Goal: Transaction & Acquisition: Purchase product/service

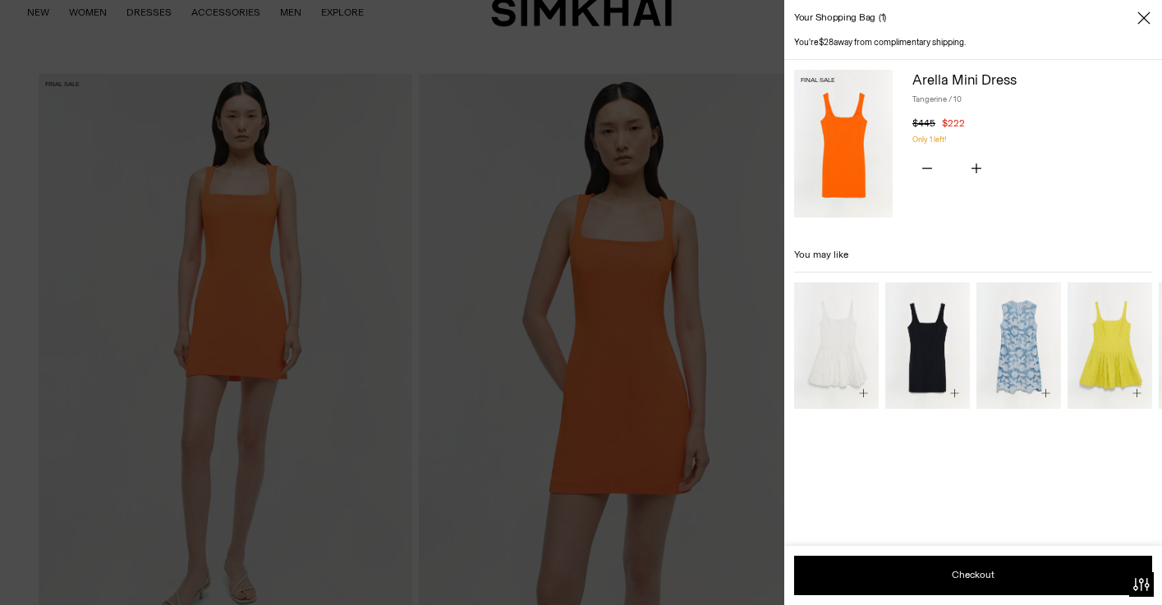
scroll to position [45, 0]
click at [762, 44] on div at bounding box center [581, 302] width 1162 height 605
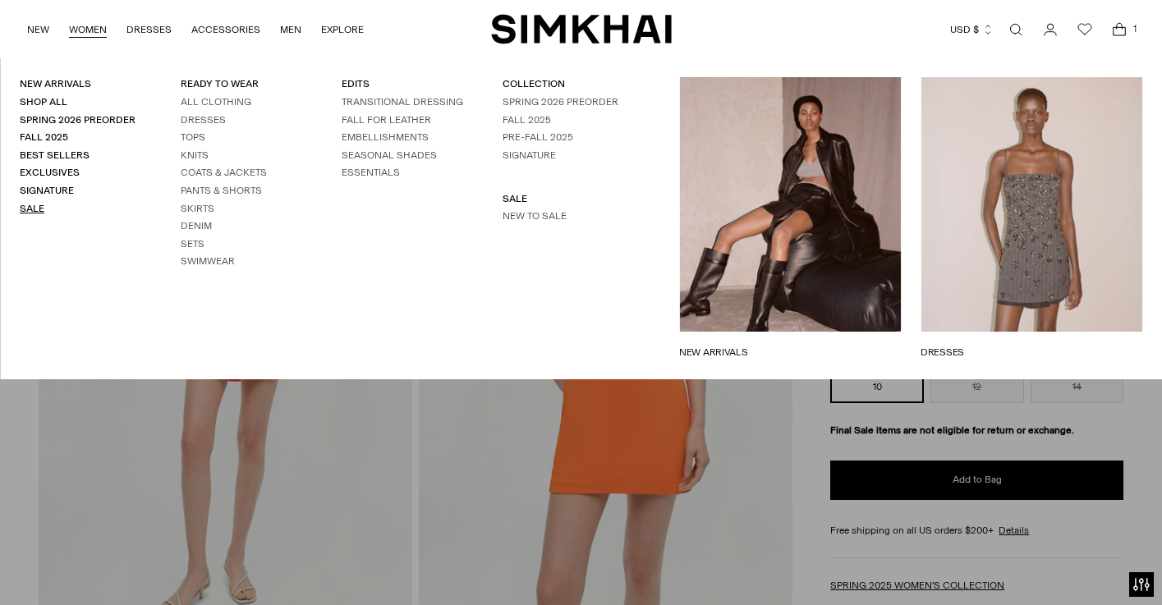
click at [35, 205] on link "Sale" at bounding box center [32, 208] width 25 height 11
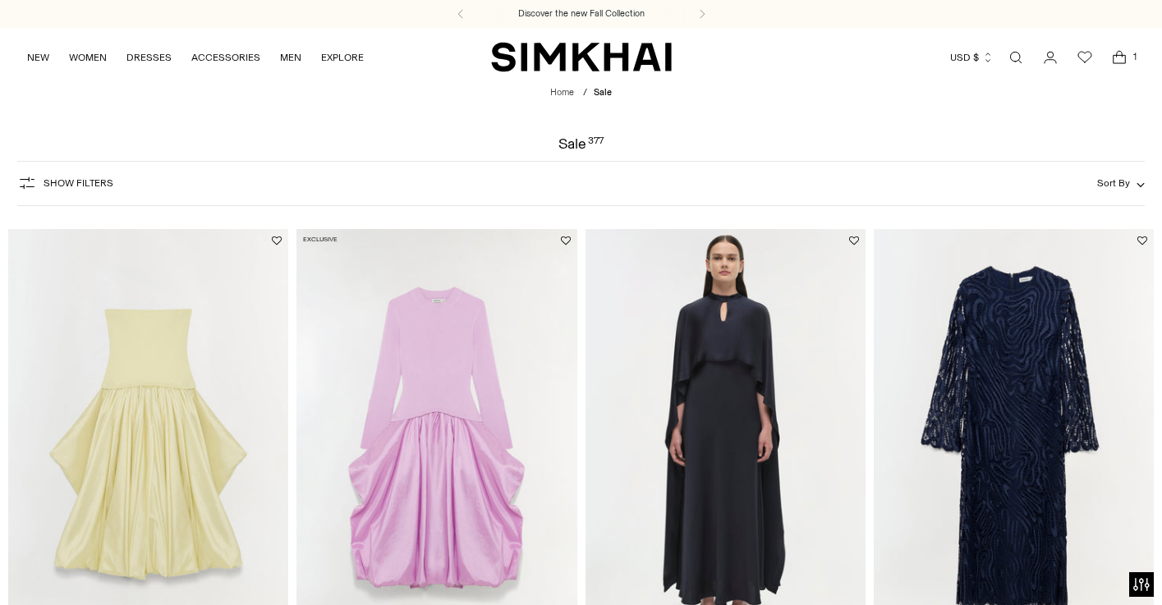
click at [88, 190] on button "Show Filters" at bounding box center [65, 183] width 96 height 26
click at [23, 180] on icon "button" at bounding box center [27, 183] width 15 height 12
click at [29, 183] on icon "button" at bounding box center [27, 183] width 20 height 20
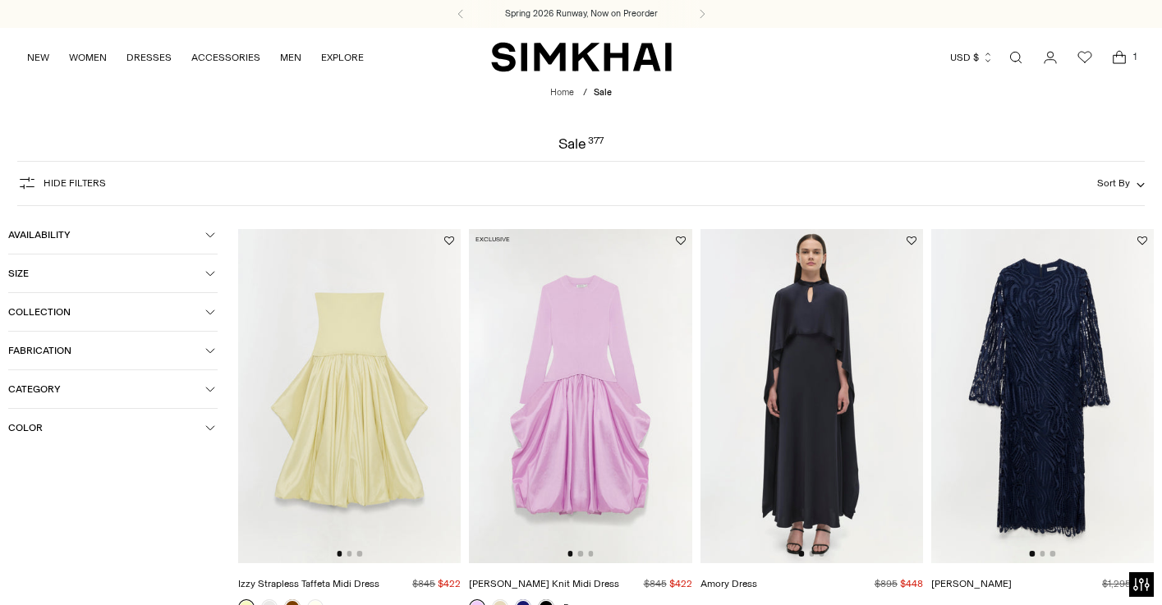
click at [94, 184] on span "Hide filters" at bounding box center [75, 182] width 62 height 11
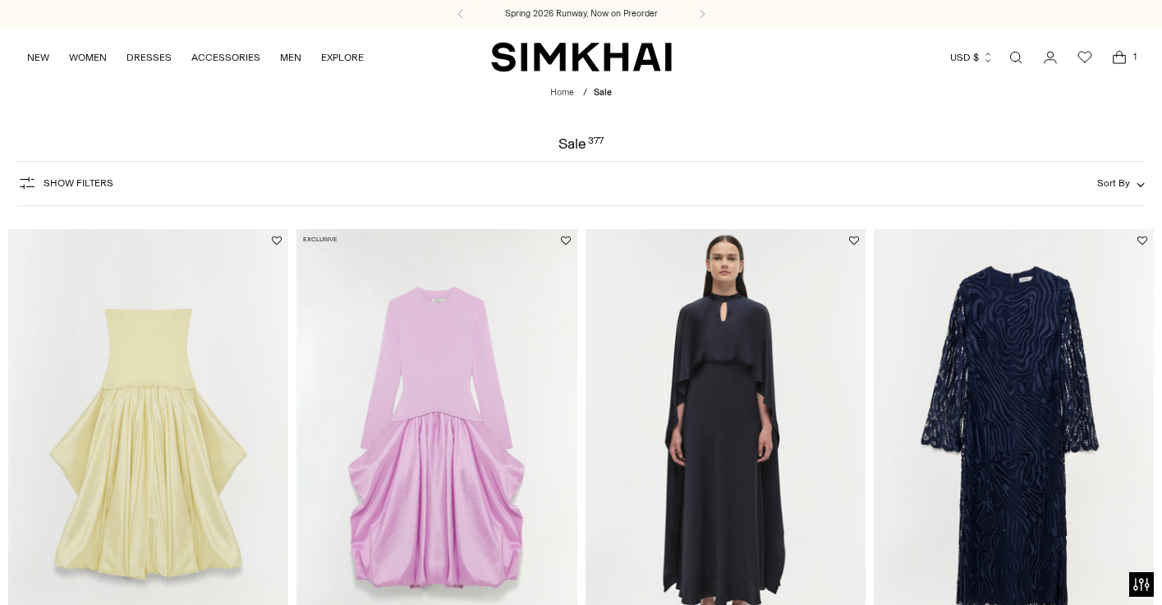
click at [190, 231] on img at bounding box center [148, 439] width 280 height 420
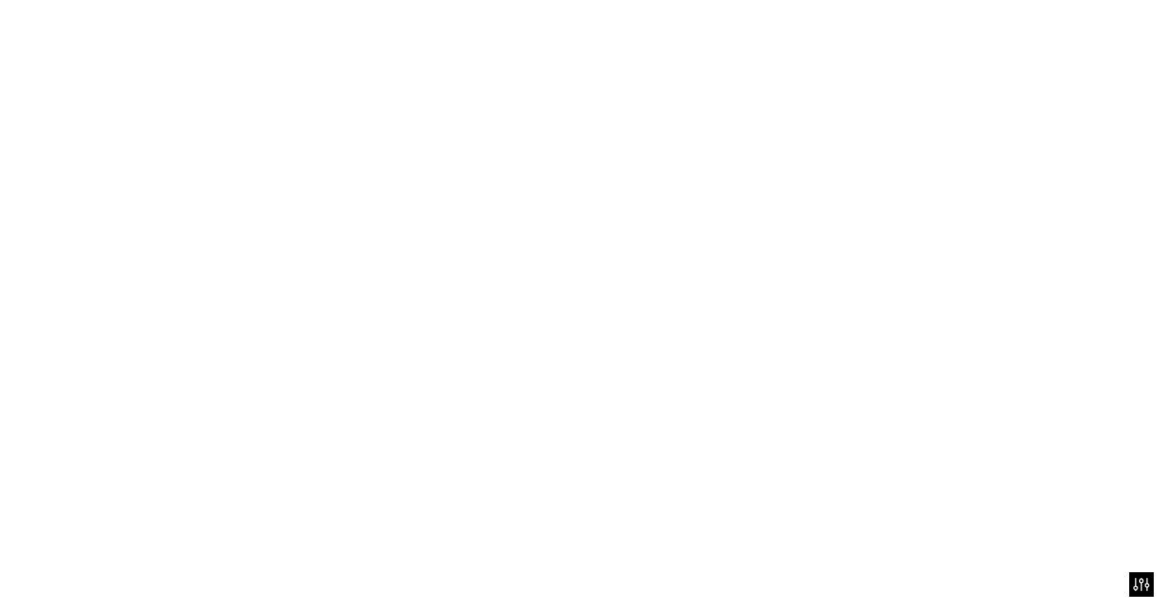
click at [172, 273] on img at bounding box center [148, 439] width 280 height 420
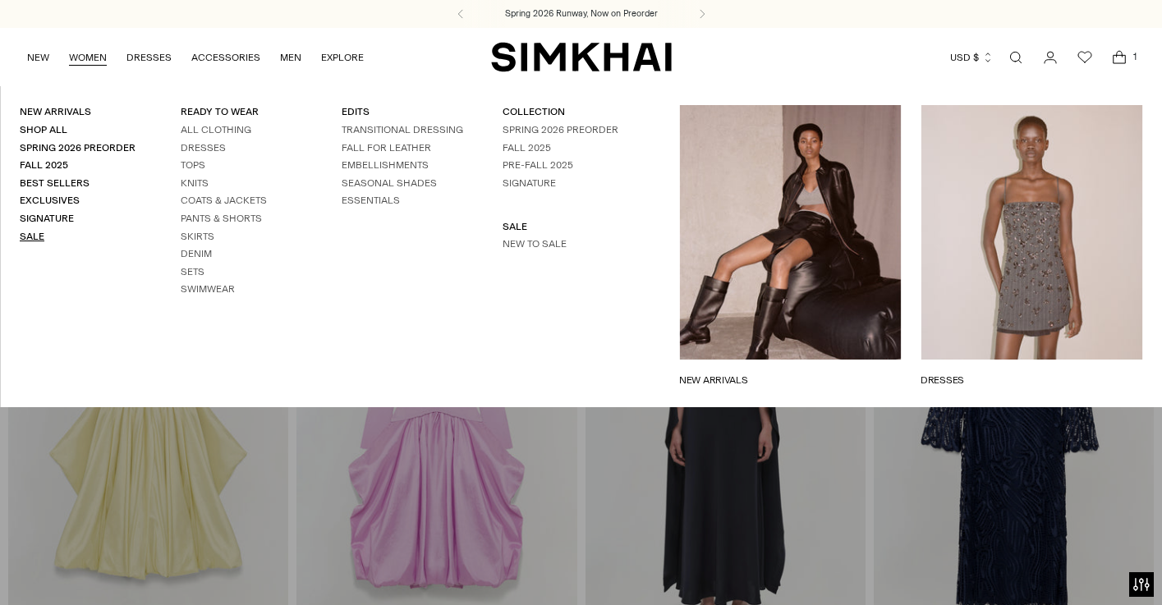
click at [38, 231] on link "Sale" at bounding box center [32, 236] width 25 height 11
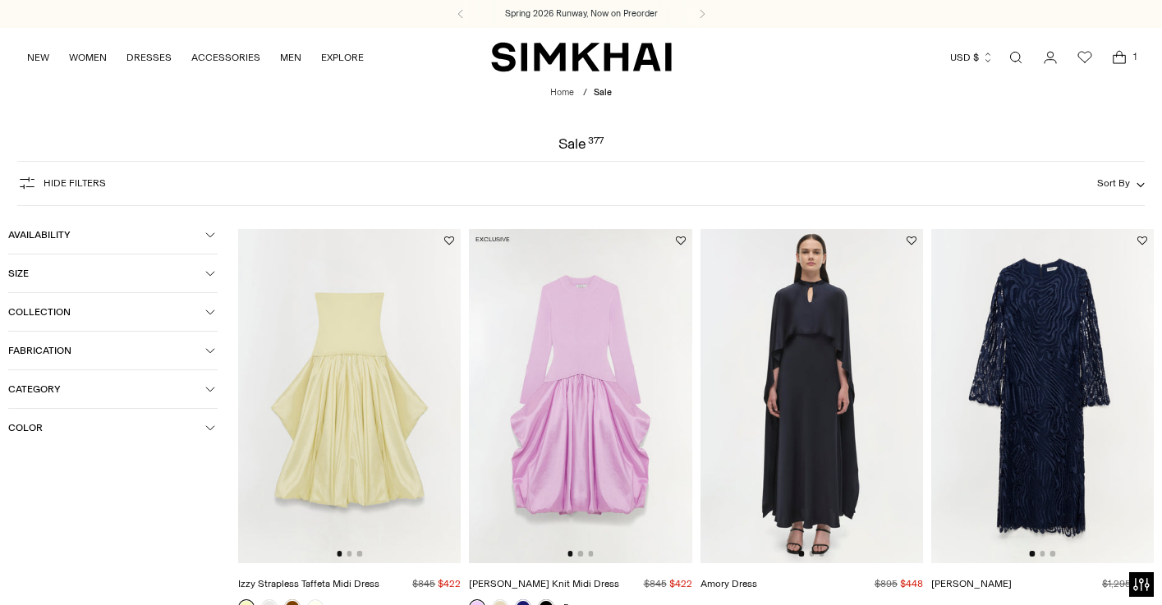
click at [208, 271] on icon "button" at bounding box center [210, 273] width 10 height 10
click at [172, 415] on div "10" at bounding box center [185, 411] width 63 height 25
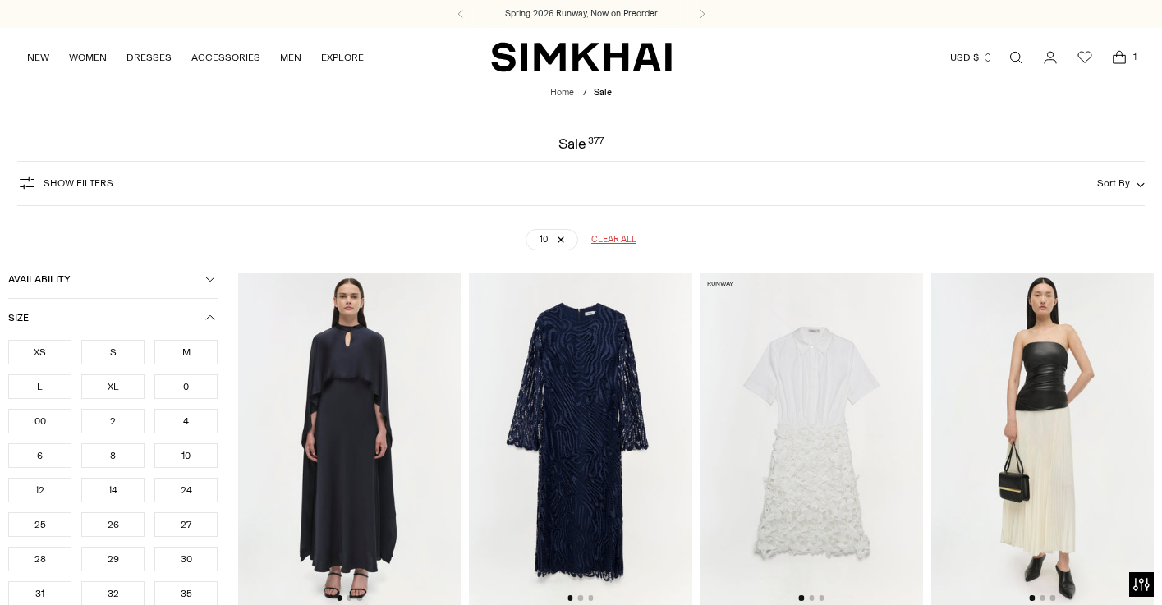
scroll to position [121, 0]
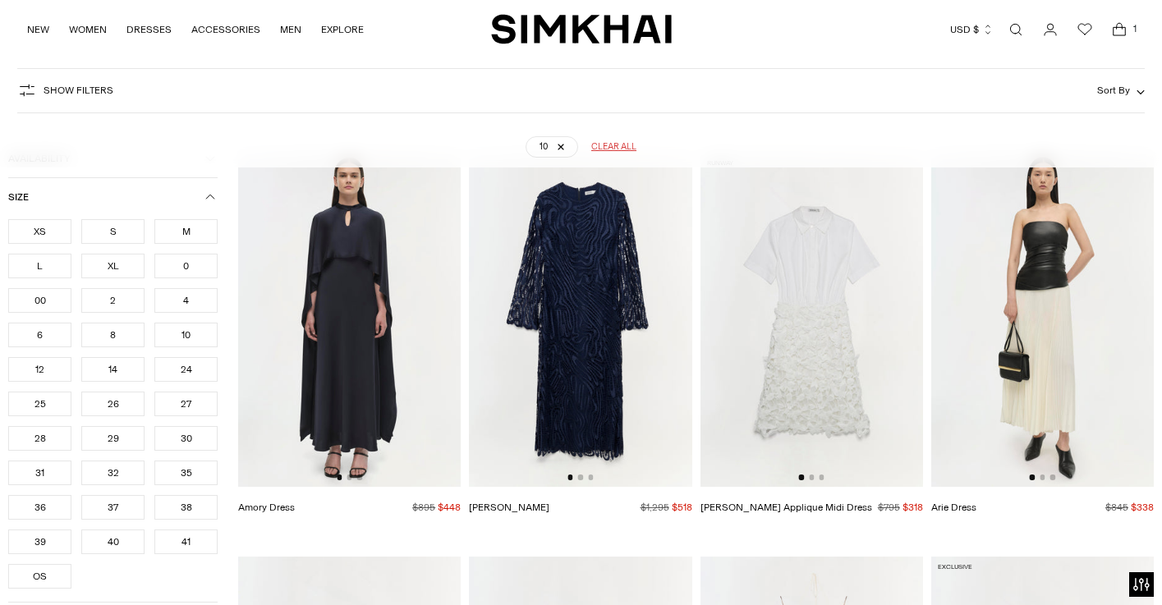
click at [209, 198] on icon "button" at bounding box center [210, 197] width 10 height 10
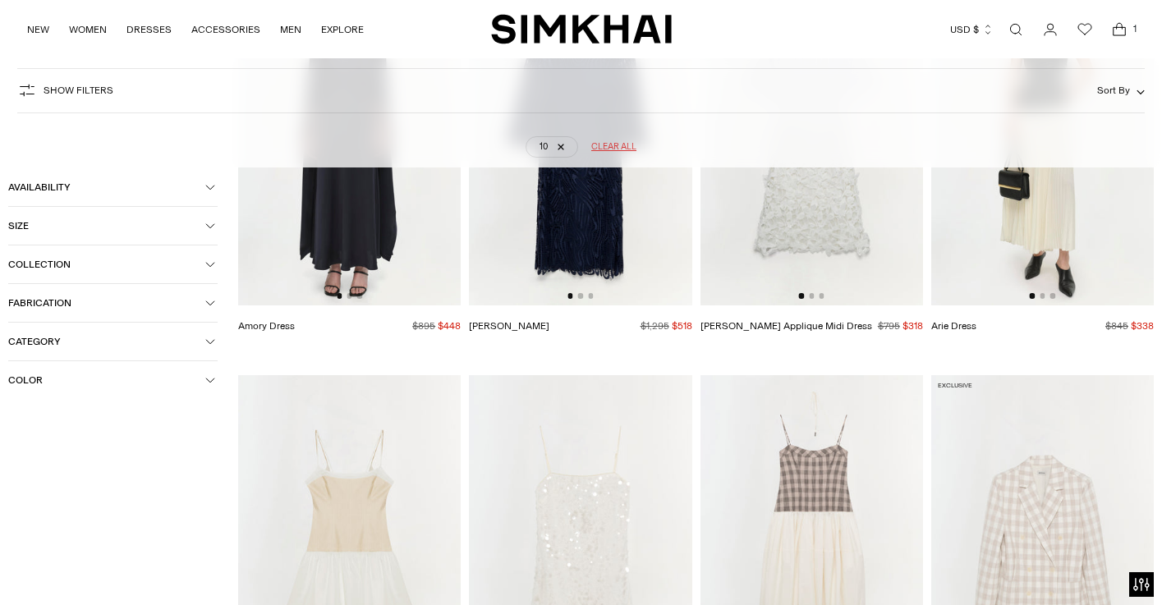
scroll to position [820, 0]
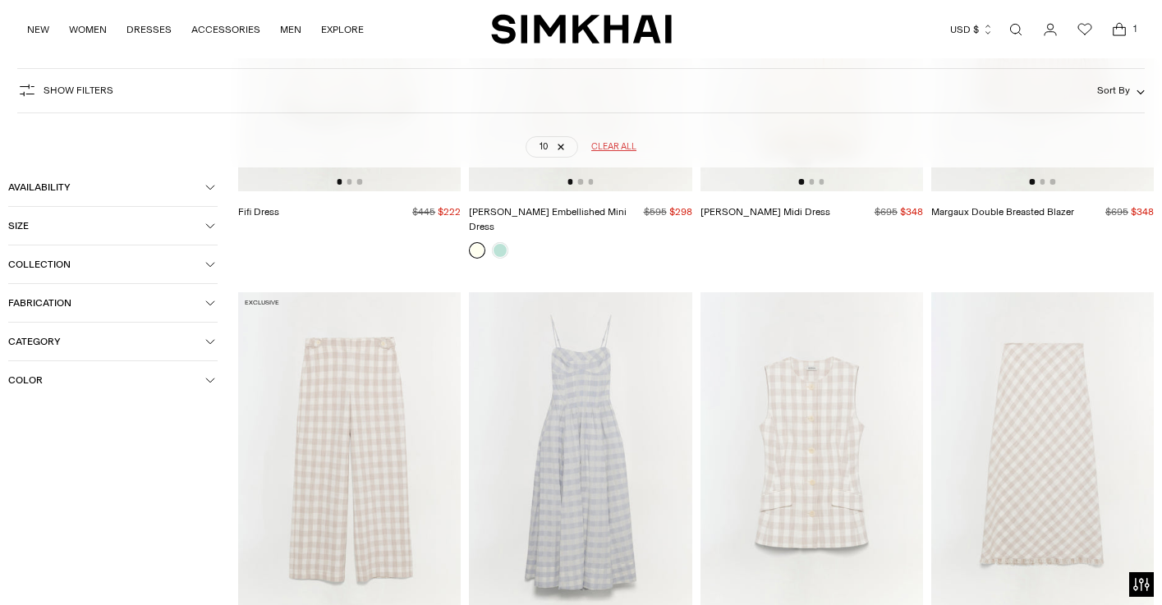
click at [147, 336] on span "Category" at bounding box center [106, 341] width 197 height 11
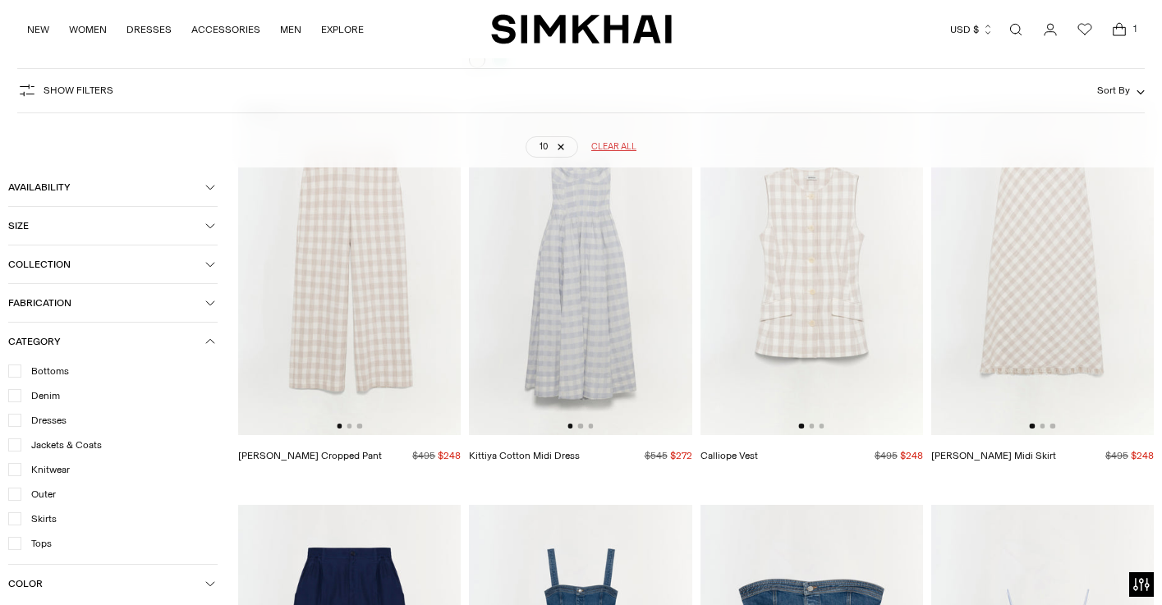
click at [17, 419] on icon at bounding box center [14, 420] width 7 height 5
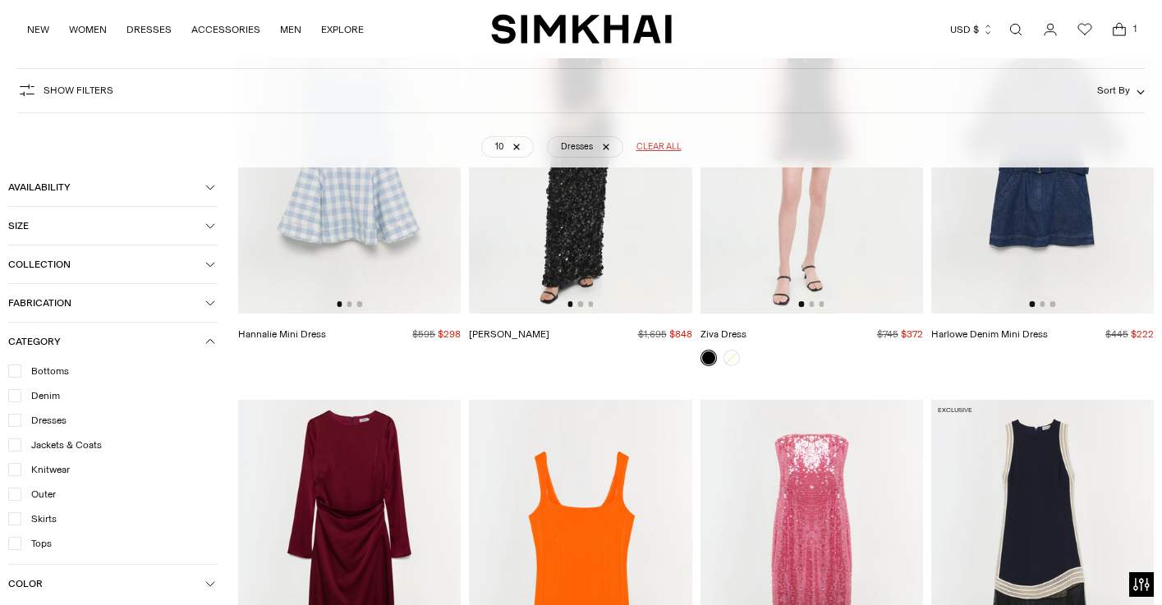
scroll to position [10141, 0]
